Goal: Task Accomplishment & Management: Use online tool/utility

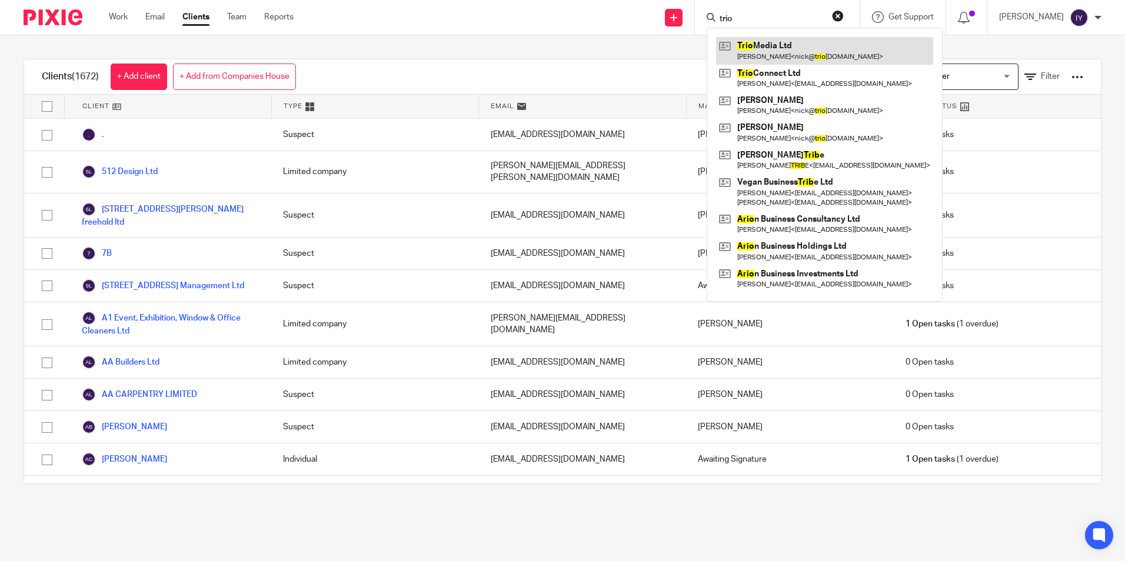
type input "trio"
click at [796, 51] on link at bounding box center [824, 50] width 217 height 27
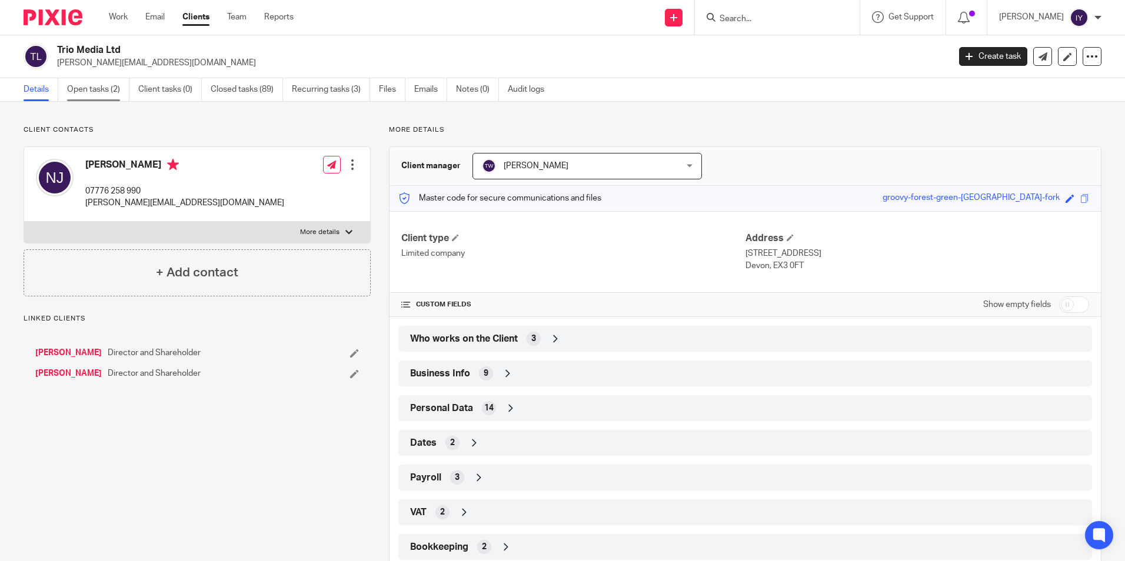
click at [118, 88] on link "Open tasks (2)" at bounding box center [98, 89] width 62 height 23
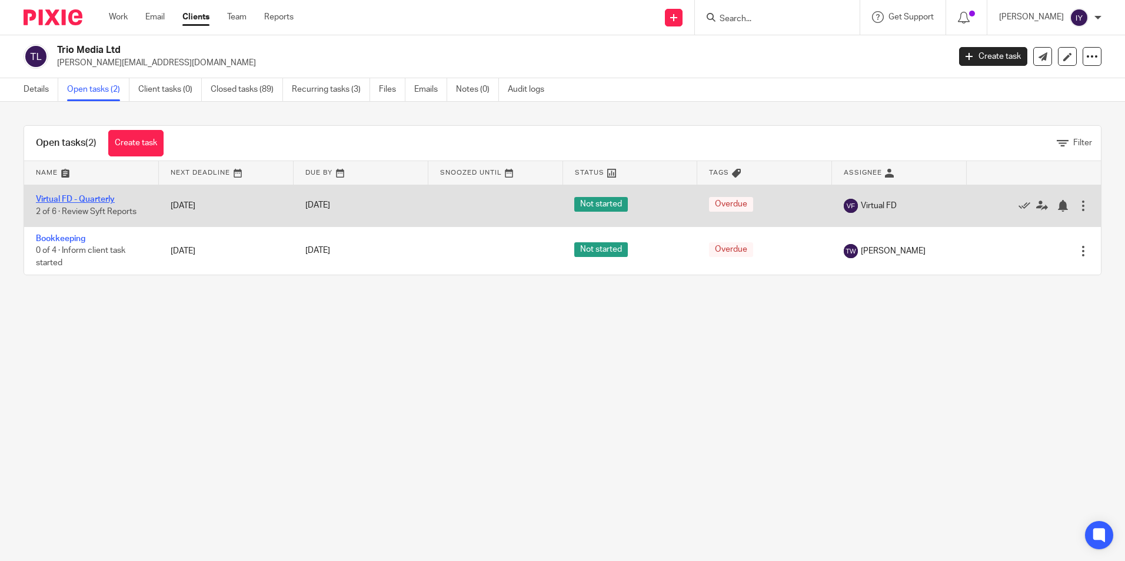
click at [76, 199] on link "Virtual FD - Quarterly" at bounding box center [75, 199] width 79 height 8
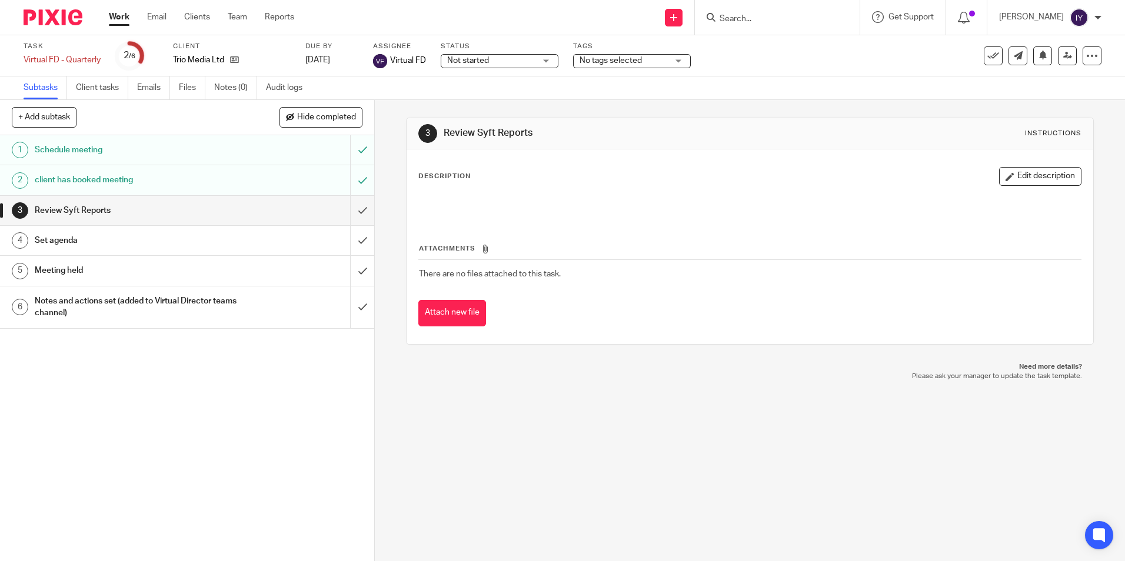
click at [743, 15] on input "Search" at bounding box center [771, 19] width 106 height 11
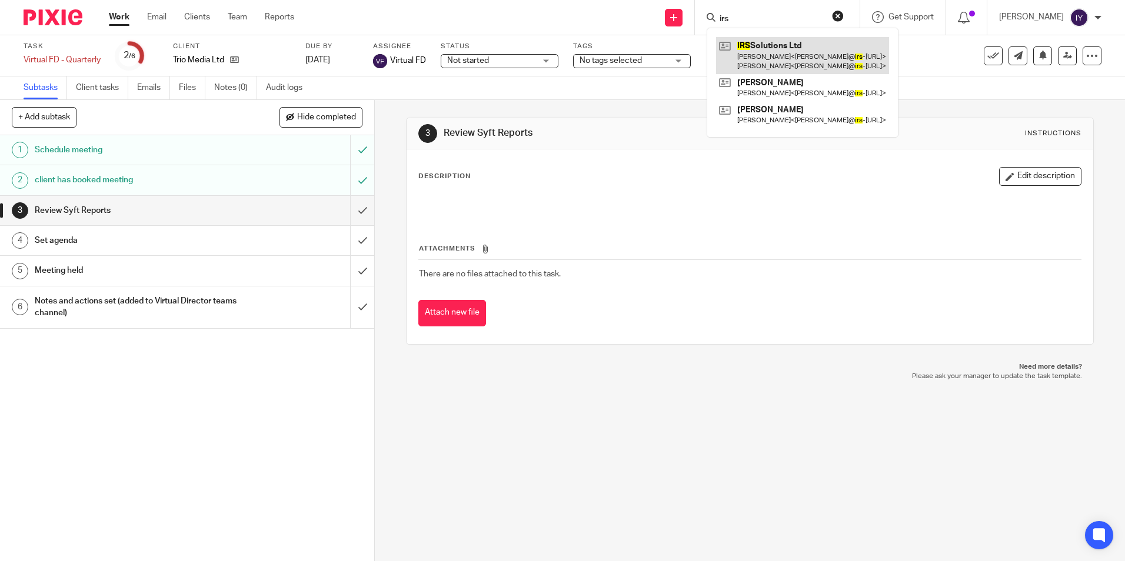
type input "irs"
click at [764, 54] on link at bounding box center [802, 55] width 173 height 36
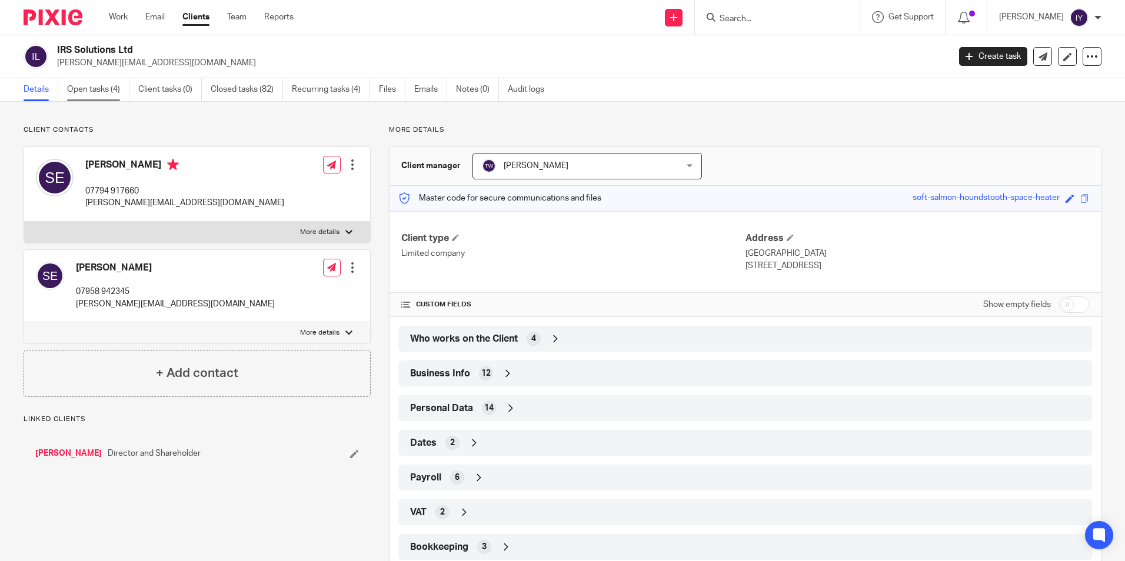
click at [106, 96] on link "Open tasks (4)" at bounding box center [98, 89] width 62 height 23
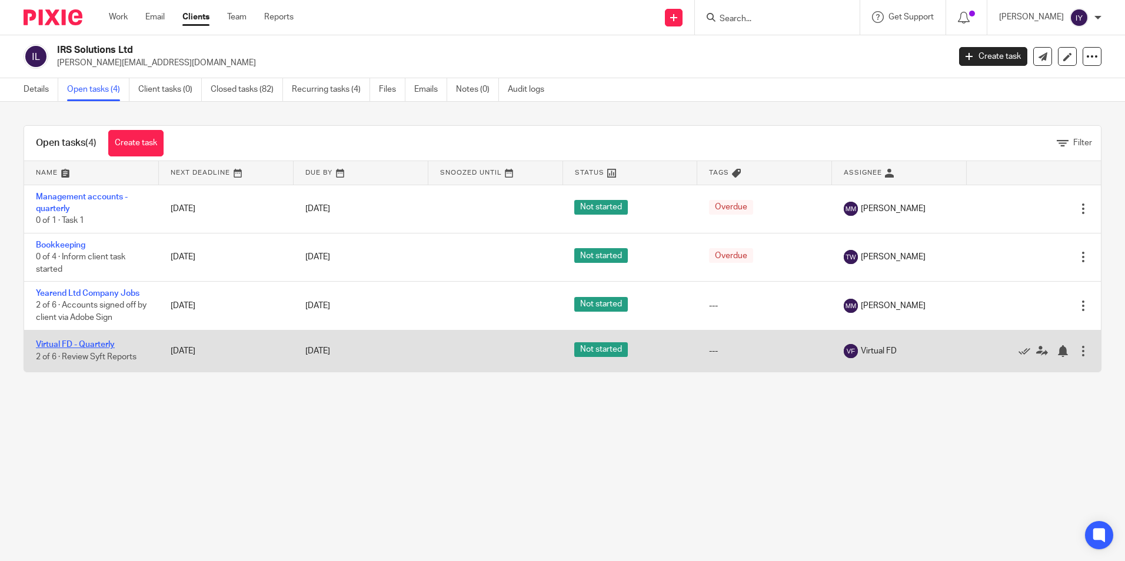
click at [66, 345] on link "Virtual FD - Quarterly" at bounding box center [75, 345] width 79 height 8
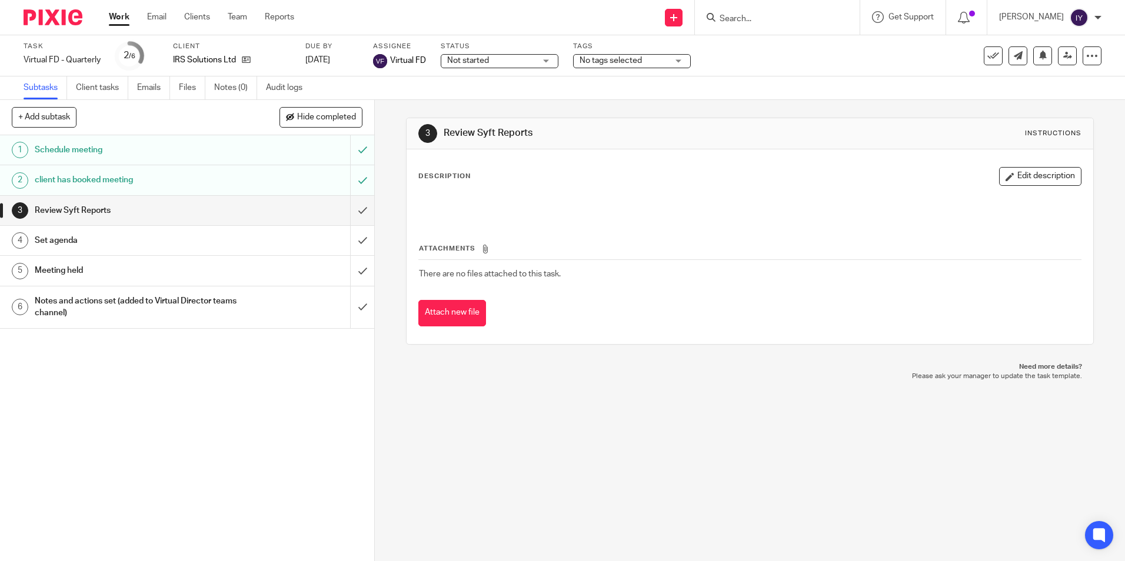
click at [800, 20] on input "Search" at bounding box center [771, 19] width 106 height 11
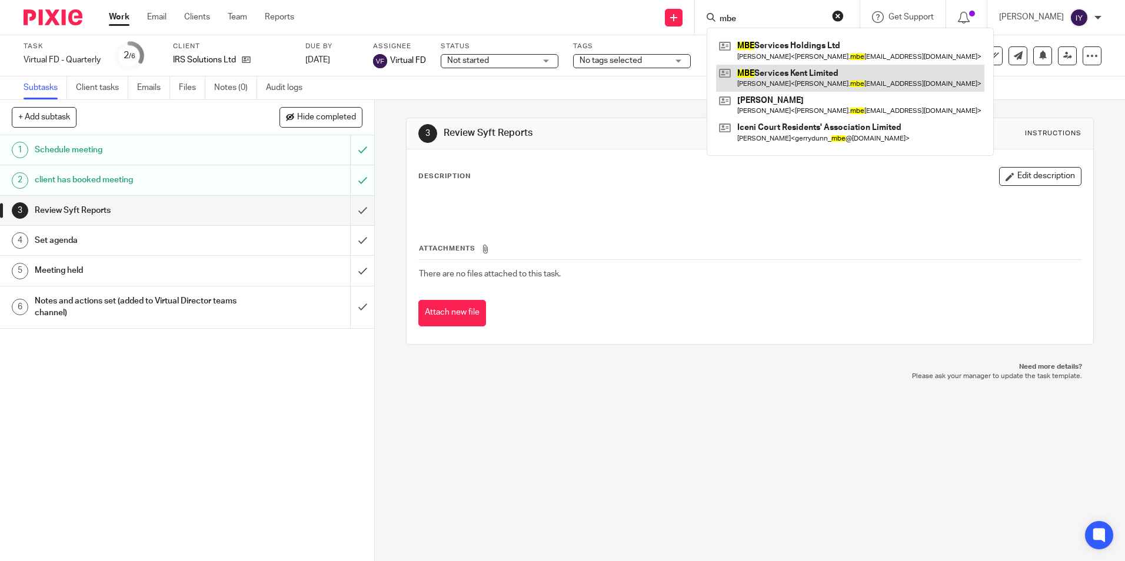
type input "mbe"
click at [804, 71] on link at bounding box center [850, 78] width 268 height 27
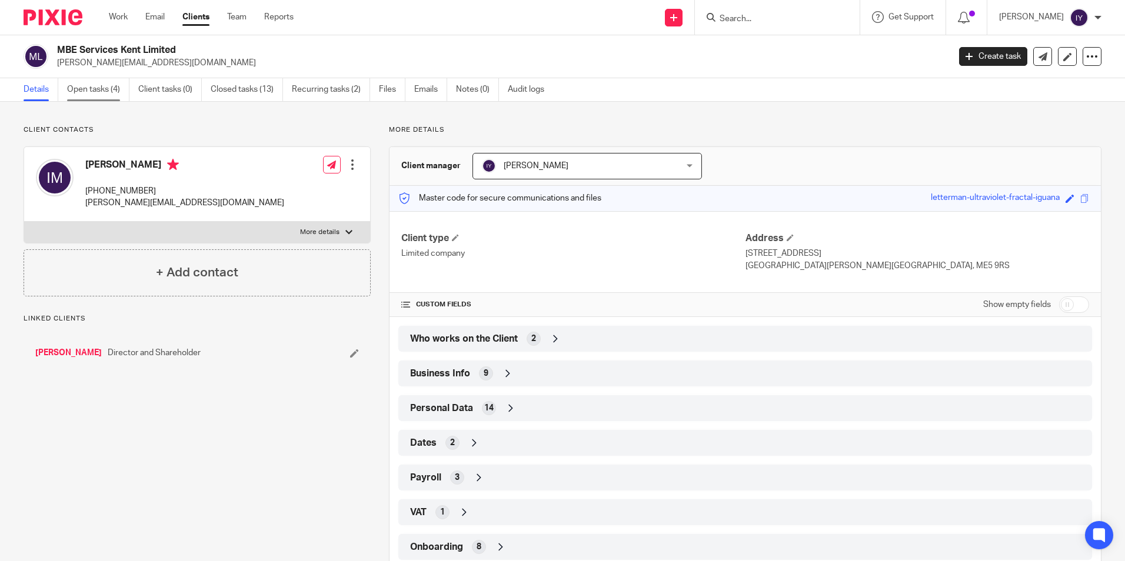
click at [114, 100] on link "Open tasks (4)" at bounding box center [98, 89] width 62 height 23
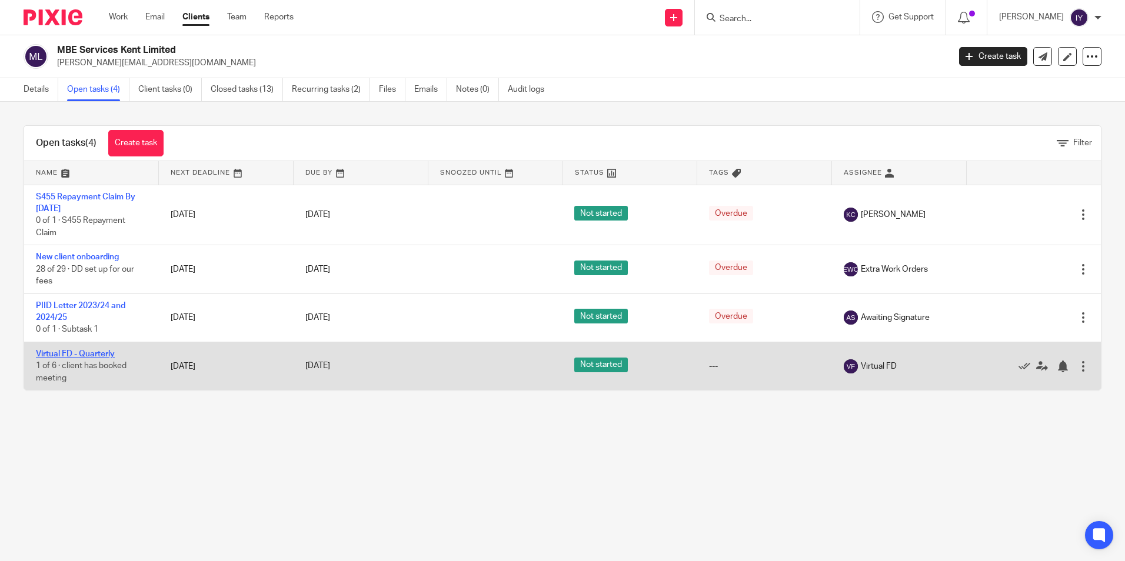
click at [98, 357] on link "Virtual FD - Quarterly" at bounding box center [75, 354] width 79 height 8
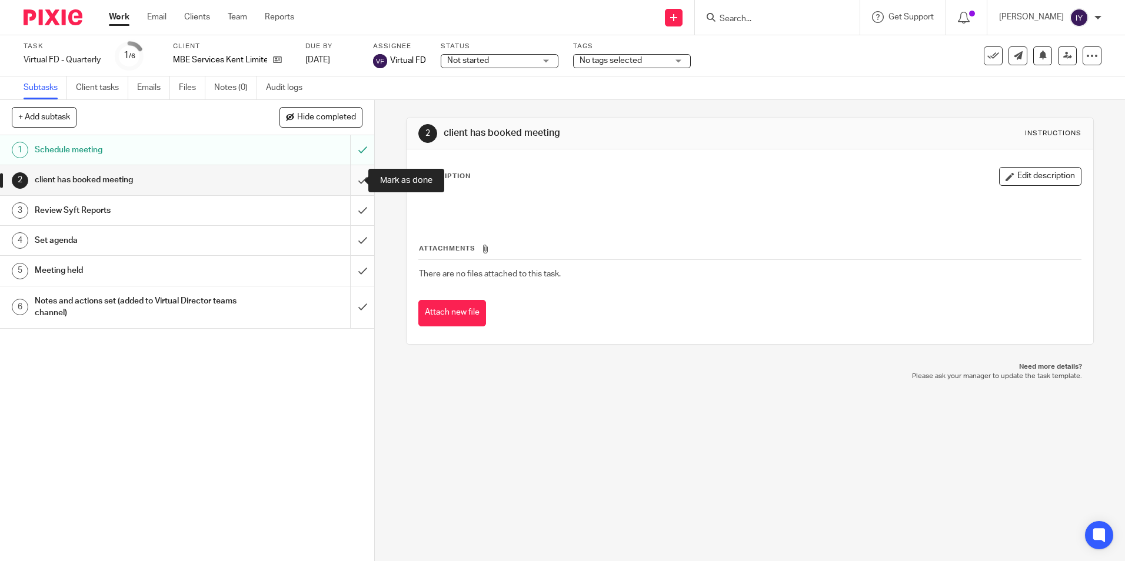
click at [355, 178] on input "submit" at bounding box center [187, 179] width 374 height 29
